Goal: Transaction & Acquisition: Purchase product/service

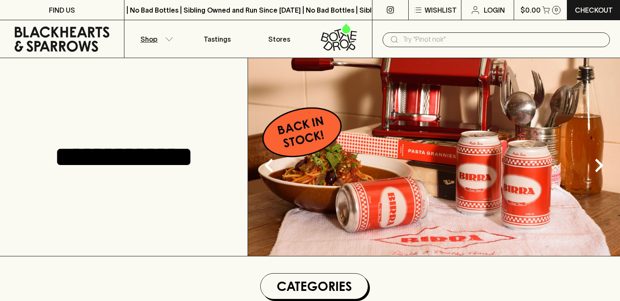
click at [161, 41] on button "Shop" at bounding box center [155, 39] width 62 height 38
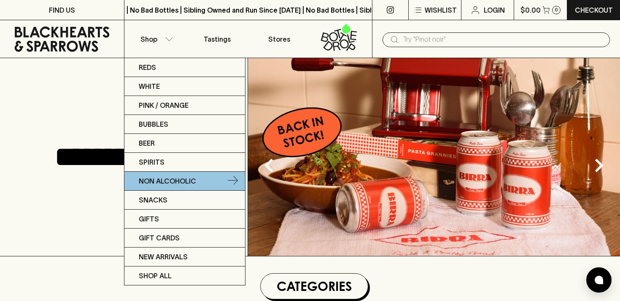
click at [167, 181] on p "Non Alcoholic" at bounding box center [167, 181] width 57 height 10
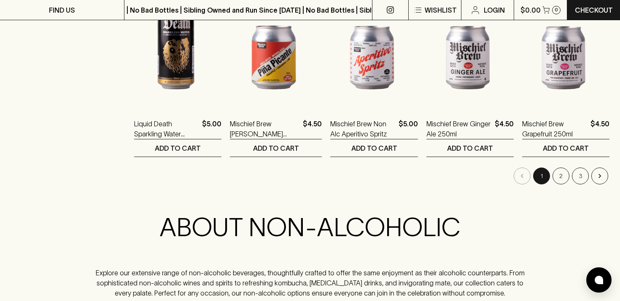
scroll to position [918, 0]
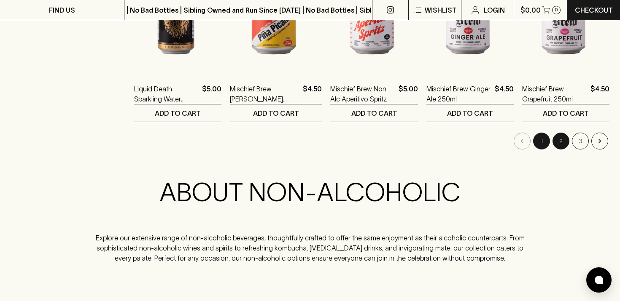
click at [562, 142] on button "2" at bounding box center [560, 141] width 17 height 17
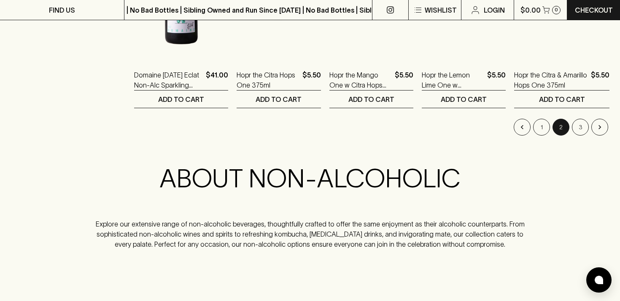
scroll to position [921, 0]
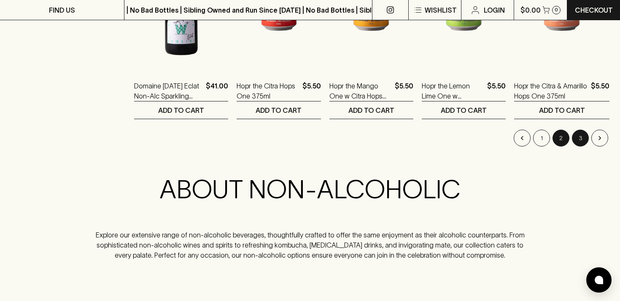
click at [582, 138] on button "3" at bounding box center [580, 138] width 17 height 17
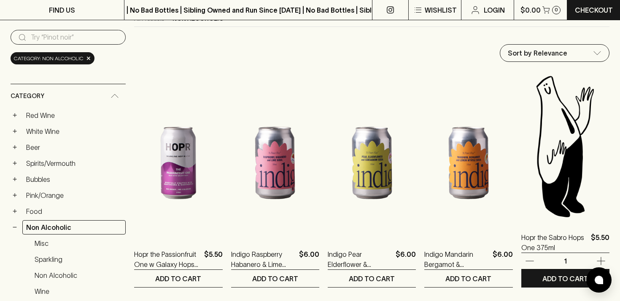
scroll to position [154, 0]
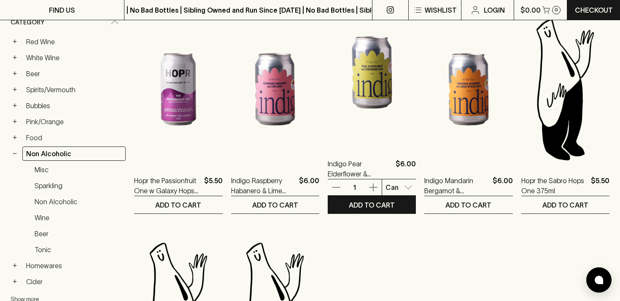
click at [382, 112] on img at bounding box center [372, 73] width 88 height 148
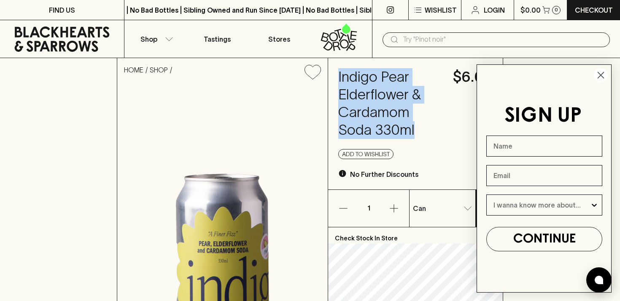
drag, startPoint x: 422, startPoint y: 130, endPoint x: 338, endPoint y: 72, distance: 101.7
click at [338, 72] on h4 "Indigo Pear Elderflower & Cardamom Soda 330ml" at bounding box center [390, 103] width 105 height 71
copy h4 "Indigo Pear Elderflower & Cardamom Soda 330ml"
